Goal: Information Seeking & Learning: Learn about a topic

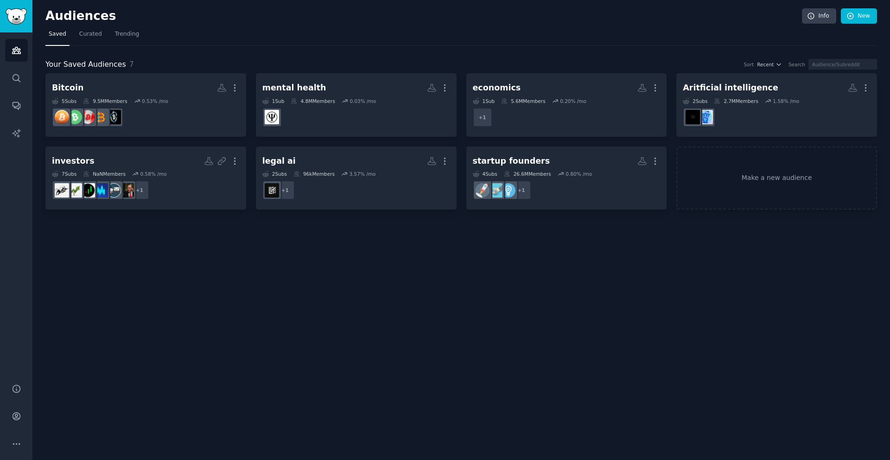
click at [316, 21] on h2 "Audiences" at bounding box center [423, 16] width 756 height 15
click at [18, 80] on icon "Sidebar" at bounding box center [16, 77] width 7 height 7
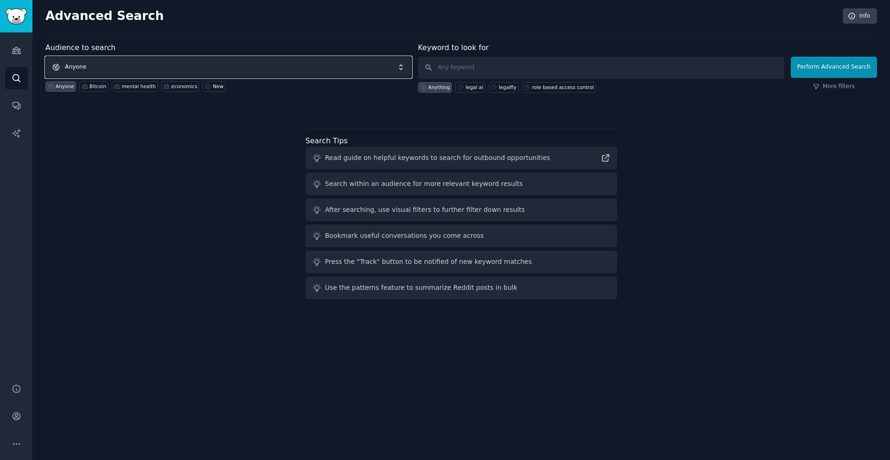
click at [160, 64] on span "Anyone" at bounding box center [228, 67] width 366 height 21
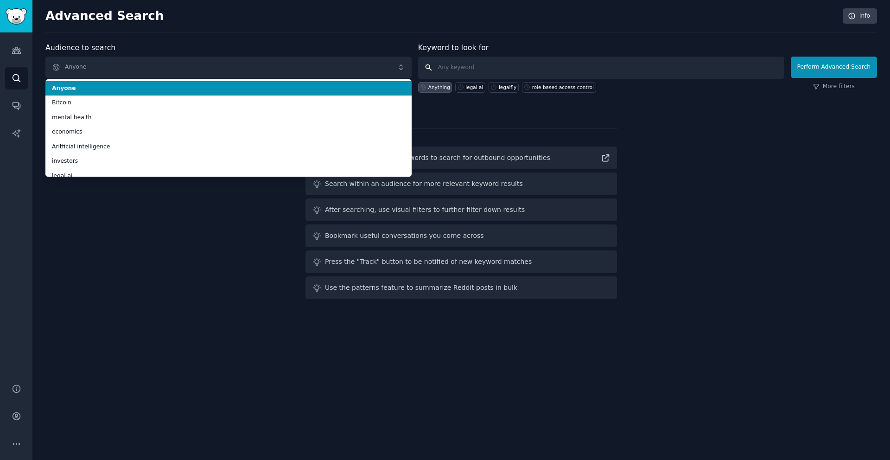
drag, startPoint x: 499, startPoint y: 59, endPoint x: 491, endPoint y: 65, distance: 9.3
click at [499, 59] on input "text" at bounding box center [601, 68] width 366 height 22
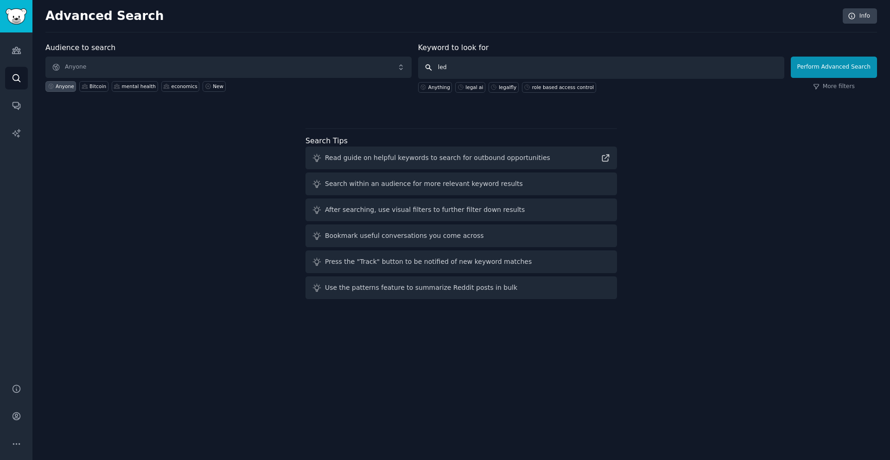
type input "ledn"
click button "Perform Advanced Search" at bounding box center [834, 67] width 86 height 21
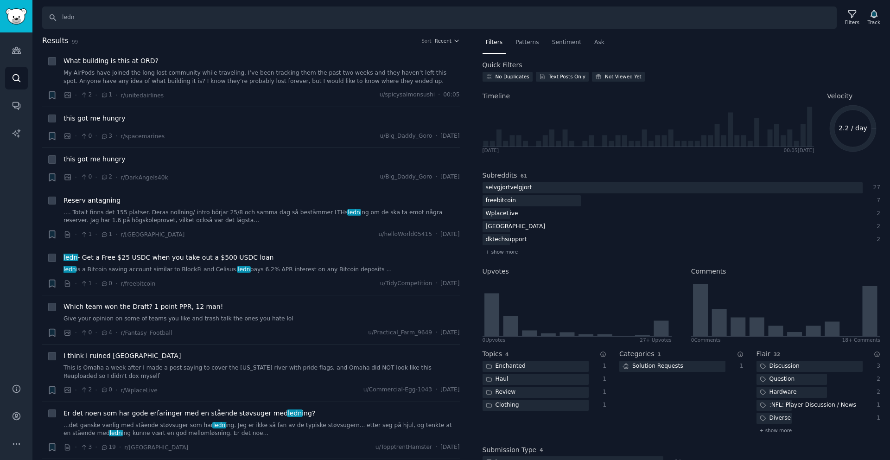
scroll to position [58, 0]
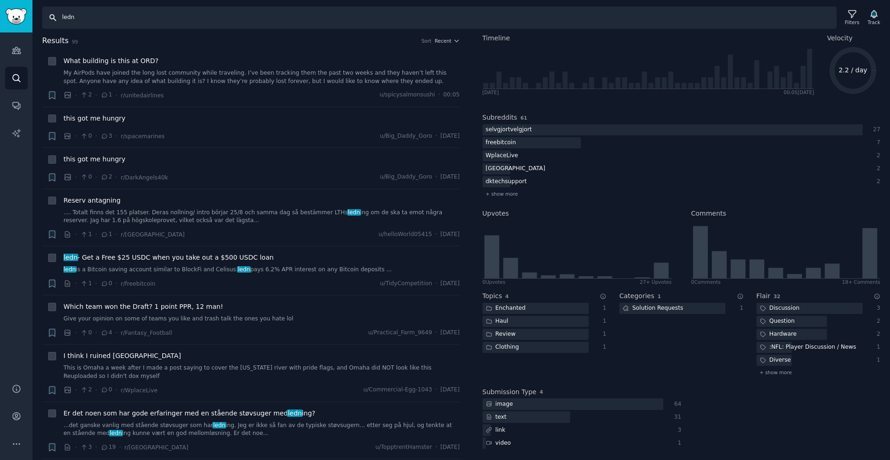
click at [91, 18] on input "ledn" at bounding box center [439, 17] width 794 height 22
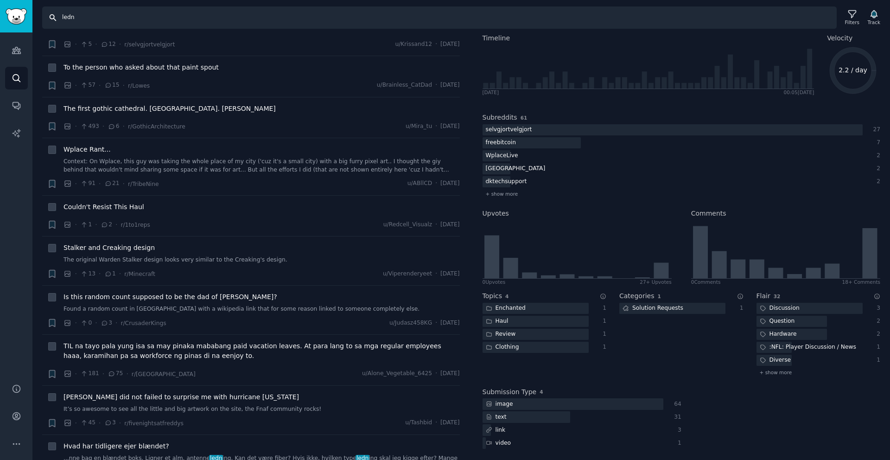
scroll to position [760, 0]
